Goal: Task Accomplishment & Management: Manage account settings

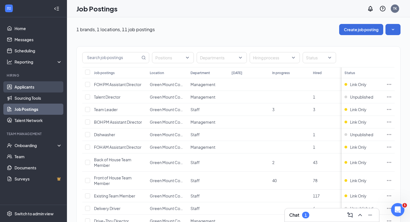
click at [38, 88] on link "Applicants" at bounding box center [38, 86] width 48 height 11
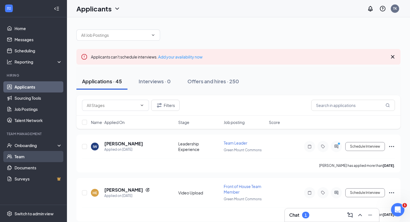
click at [30, 152] on link "Team" at bounding box center [38, 156] width 48 height 11
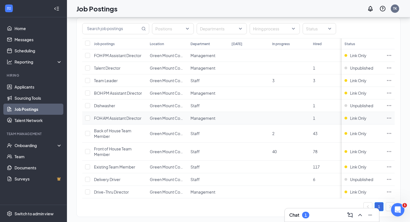
scroll to position [36, 0]
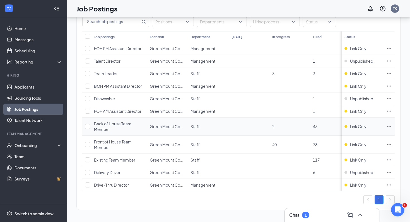
click at [387, 126] on icon "Ellipses" at bounding box center [389, 126] width 4 height 1
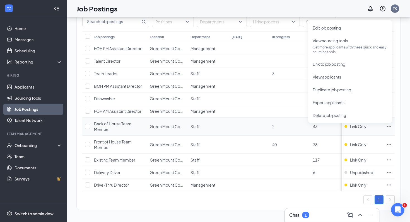
click at [315, 133] on td "43" at bounding box center [330, 127] width 41 height 18
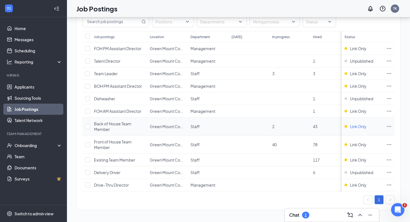
click at [360, 128] on span "Link Only" at bounding box center [358, 127] width 16 height 6
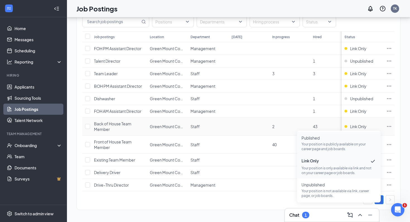
click at [349, 146] on p "Your position is publicly available on your career page and job boards." at bounding box center [338, 146] width 75 height 9
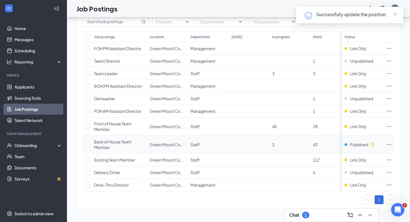
click at [115, 144] on span "Back of House Team Member" at bounding box center [112, 144] width 37 height 11
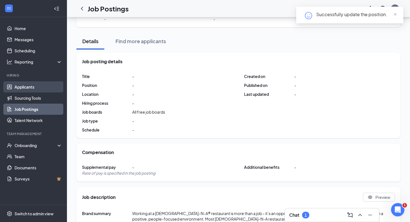
click at [30, 86] on link "Applicants" at bounding box center [38, 86] width 48 height 11
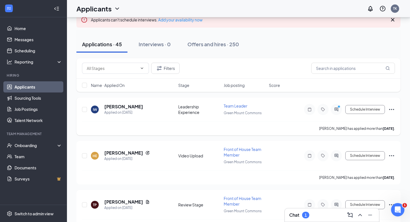
scroll to position [38, 0]
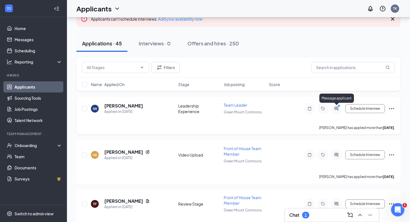
click at [336, 107] on icon "PrimaryDot" at bounding box center [339, 106] width 7 height 4
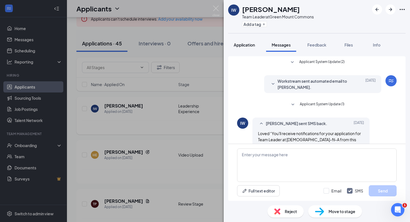
click at [251, 46] on span "Application" at bounding box center [244, 44] width 21 height 5
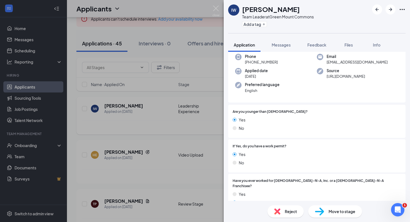
scroll to position [15, 0]
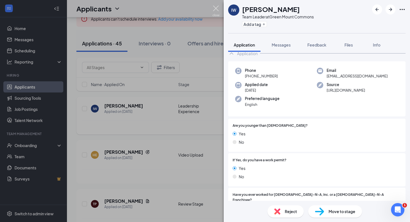
click at [213, 10] on img at bounding box center [215, 11] width 7 height 11
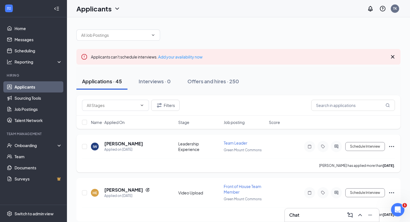
click at [391, 57] on icon "Cross" at bounding box center [392, 57] width 7 height 7
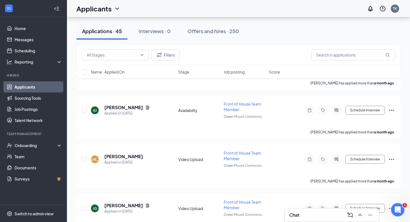
scroll to position [2069, 0]
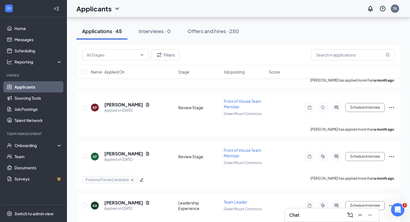
click at [391, 202] on icon "Ellipses" at bounding box center [391, 205] width 7 height 7
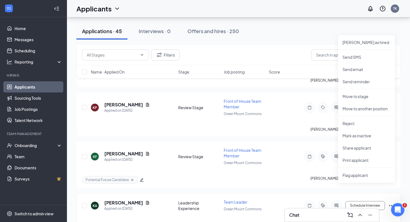
click at [304, 200] on div at bounding box center [323, 205] width 38 height 11
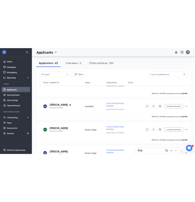
scroll to position [0, 0]
